Goal: Task Accomplishment & Management: Use online tool/utility

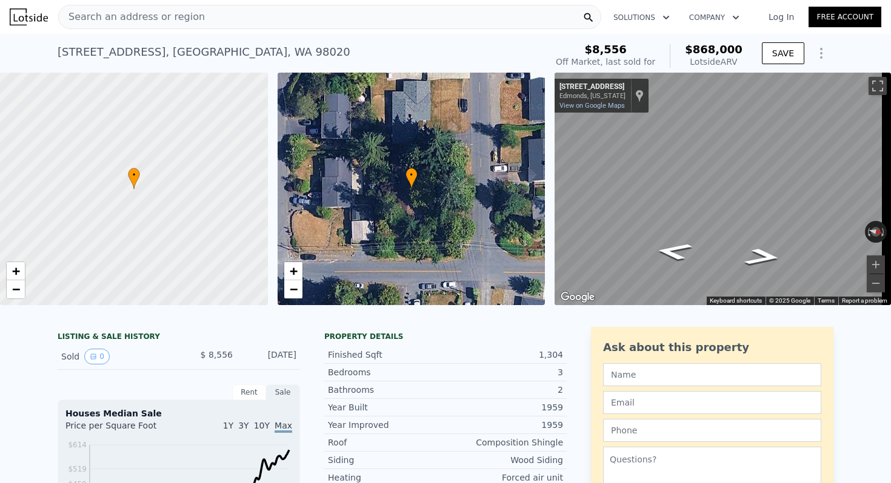
click at [162, 18] on span "Search an address or region" at bounding box center [132, 17] width 146 height 15
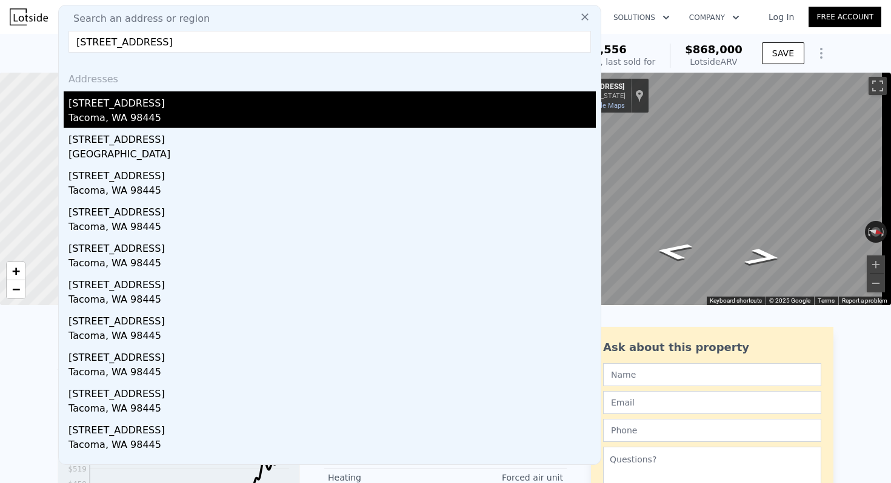
type input "[STREET_ADDRESS]"
click at [214, 103] on div "[STREET_ADDRESS]" at bounding box center [331, 100] width 527 height 19
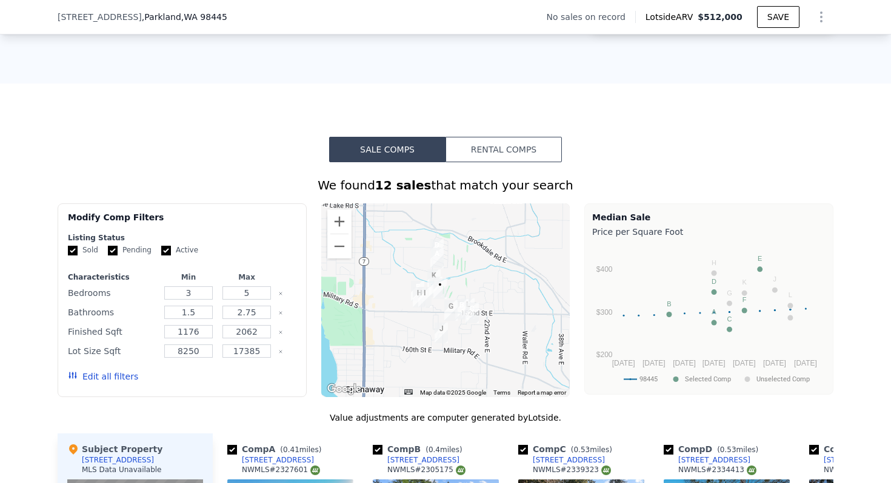
scroll to position [823, 0]
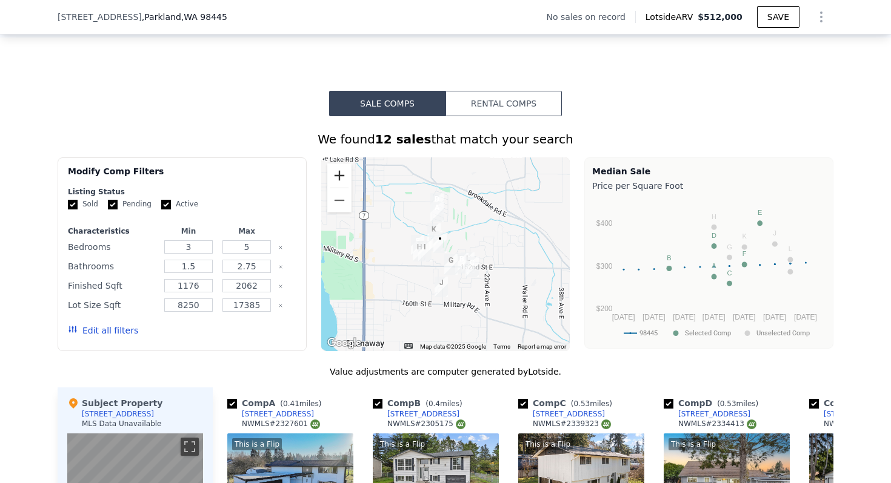
click at [331, 181] on button "Zoom in" at bounding box center [339, 176] width 24 height 24
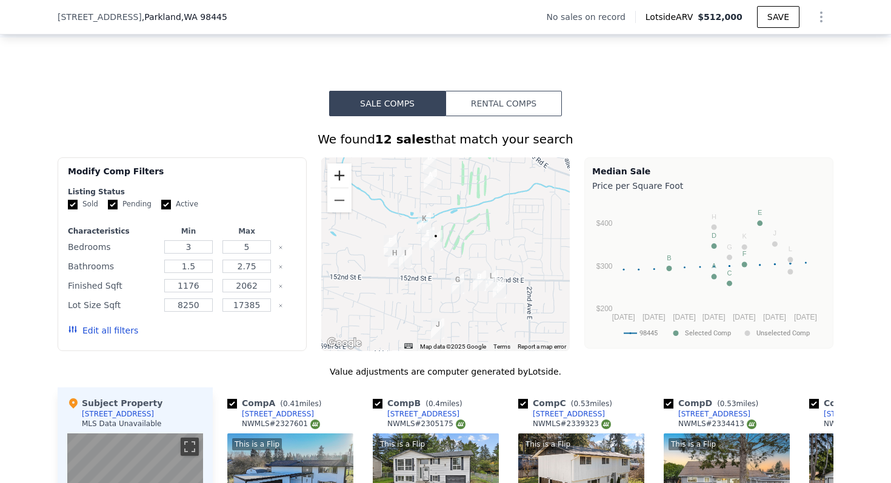
click at [331, 181] on button "Zoom in" at bounding box center [339, 176] width 24 height 24
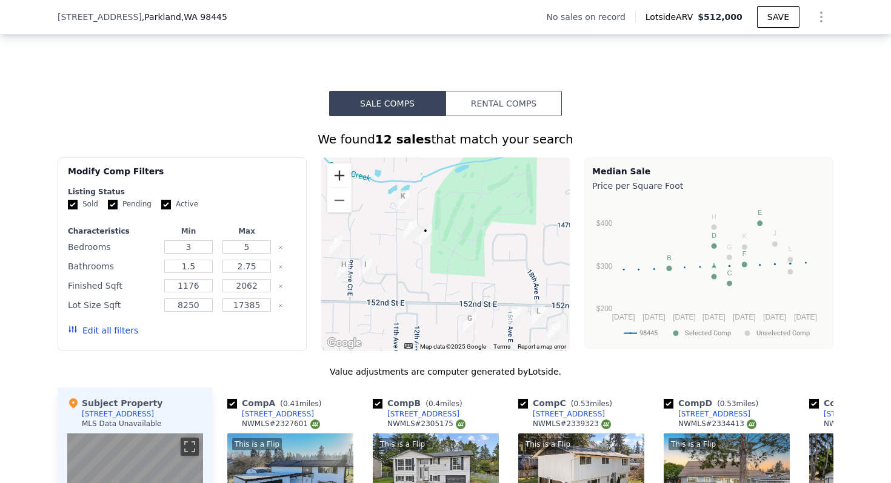
click at [331, 181] on button "Zoom in" at bounding box center [339, 176] width 24 height 24
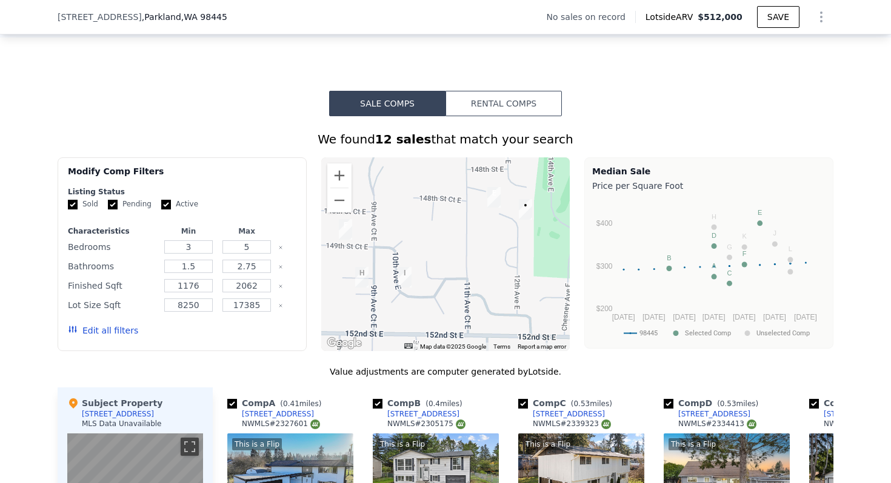
drag, startPoint x: 379, startPoint y: 290, endPoint x: 527, endPoint y: 282, distance: 148.6
click at [506, 274] on div at bounding box center [445, 255] width 249 height 194
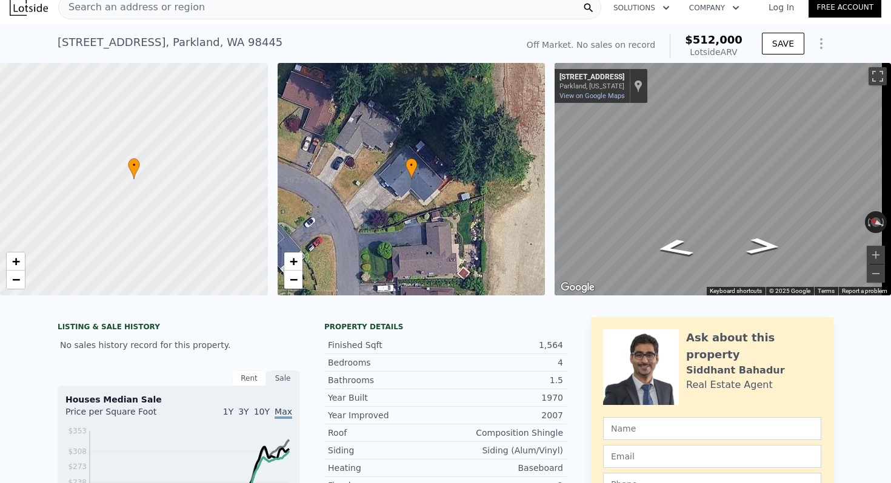
scroll to position [0, 0]
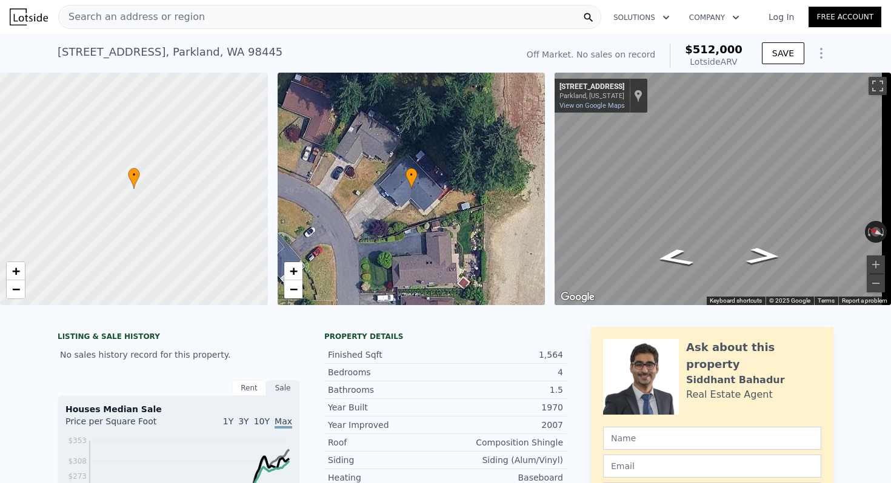
click at [820, 54] on icon "Show Options" at bounding box center [821, 53] width 15 height 15
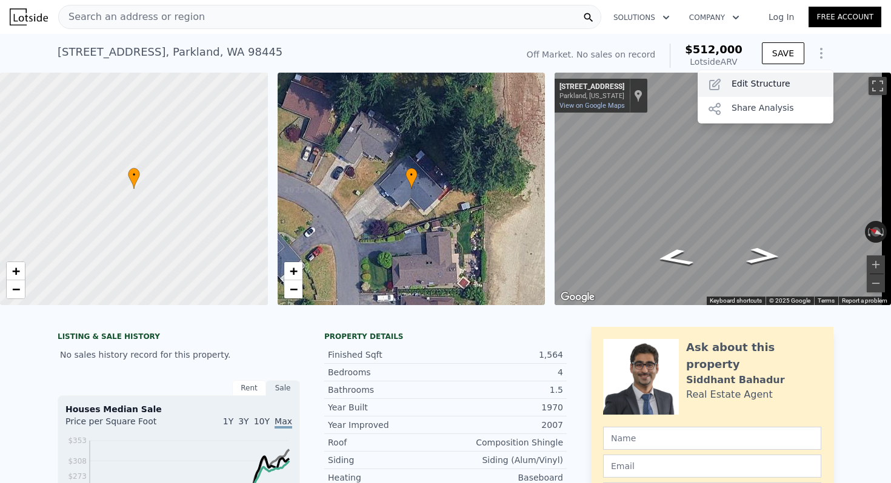
click at [787, 82] on div "Edit Structure" at bounding box center [765, 85] width 136 height 24
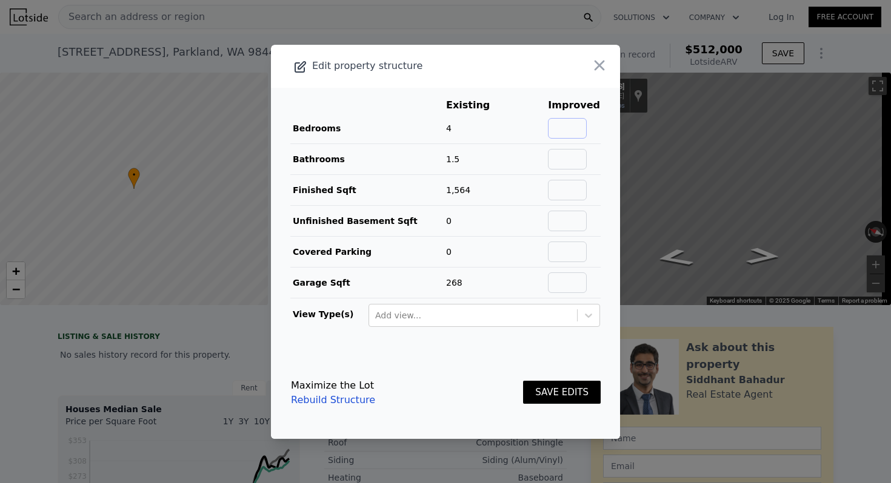
click at [563, 133] on input "text" at bounding box center [567, 128] width 39 height 21
type input "2"
type input "3"
click at [562, 285] on input "text" at bounding box center [567, 283] width 39 height 21
type input "0"
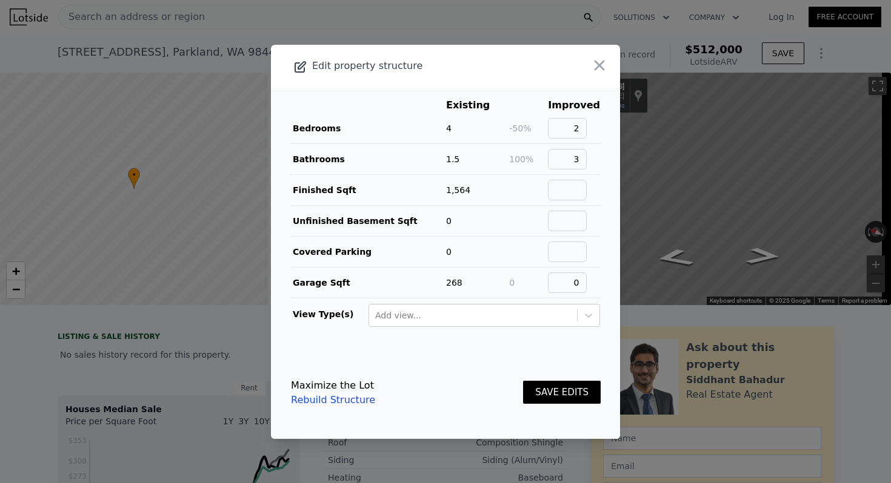
click at [531, 280] on td "0" at bounding box center [527, 282] width 39 height 31
click at [544, 382] on button "SAVE EDITS" at bounding box center [562, 393] width 78 height 24
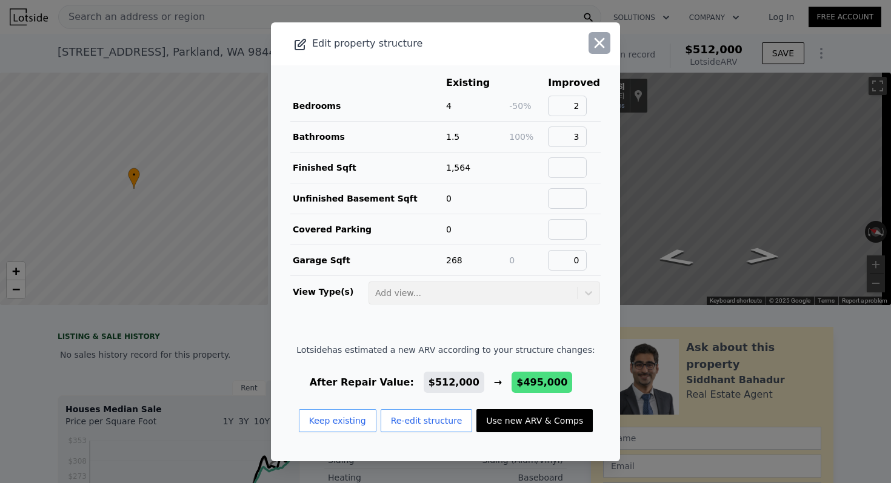
click at [593, 49] on icon "button" at bounding box center [599, 43] width 17 height 17
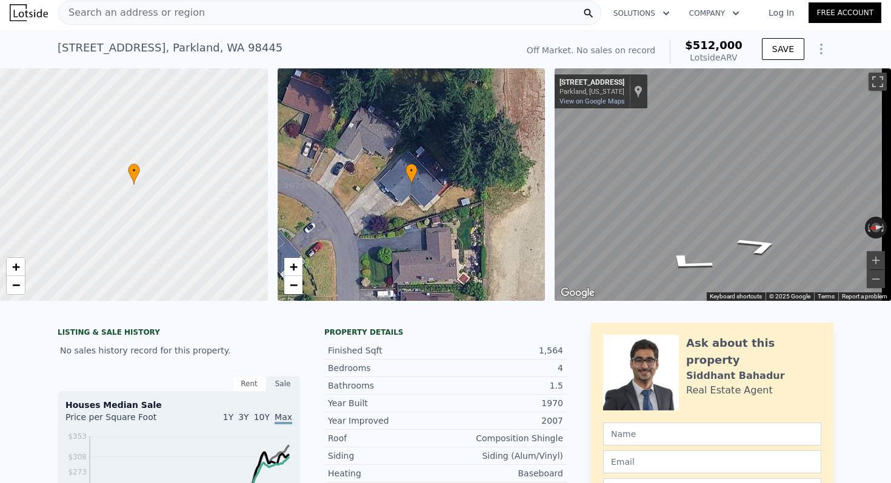
scroll to position [0, 5]
